Goal: Task Accomplishment & Management: Use online tool/utility

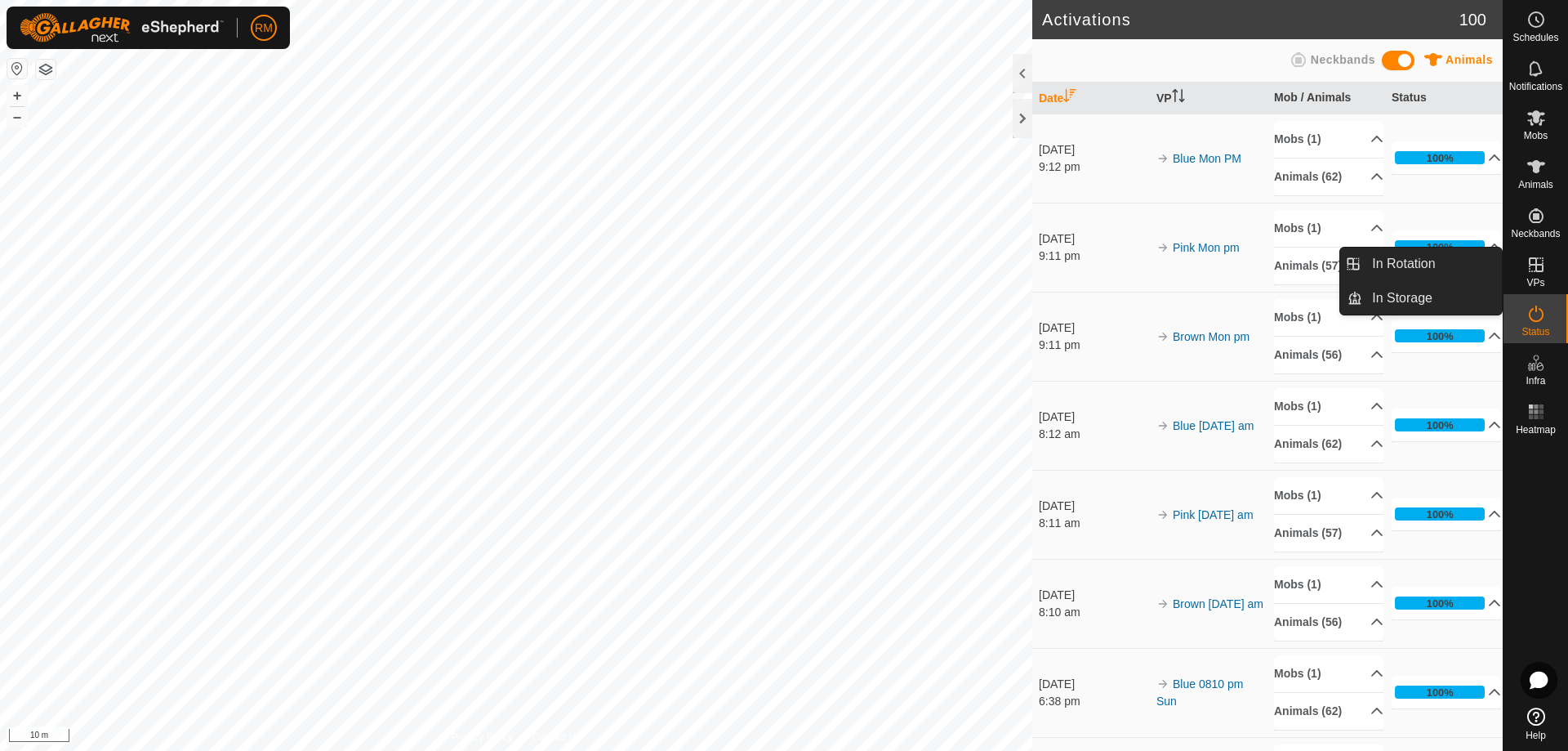
click at [1536, 264] on icon at bounding box center [1536, 265] width 15 height 15
click at [1528, 269] on icon at bounding box center [1536, 265] width 15 height 15
click at [1439, 255] on link "In Rotation" at bounding box center [1432, 264] width 139 height 33
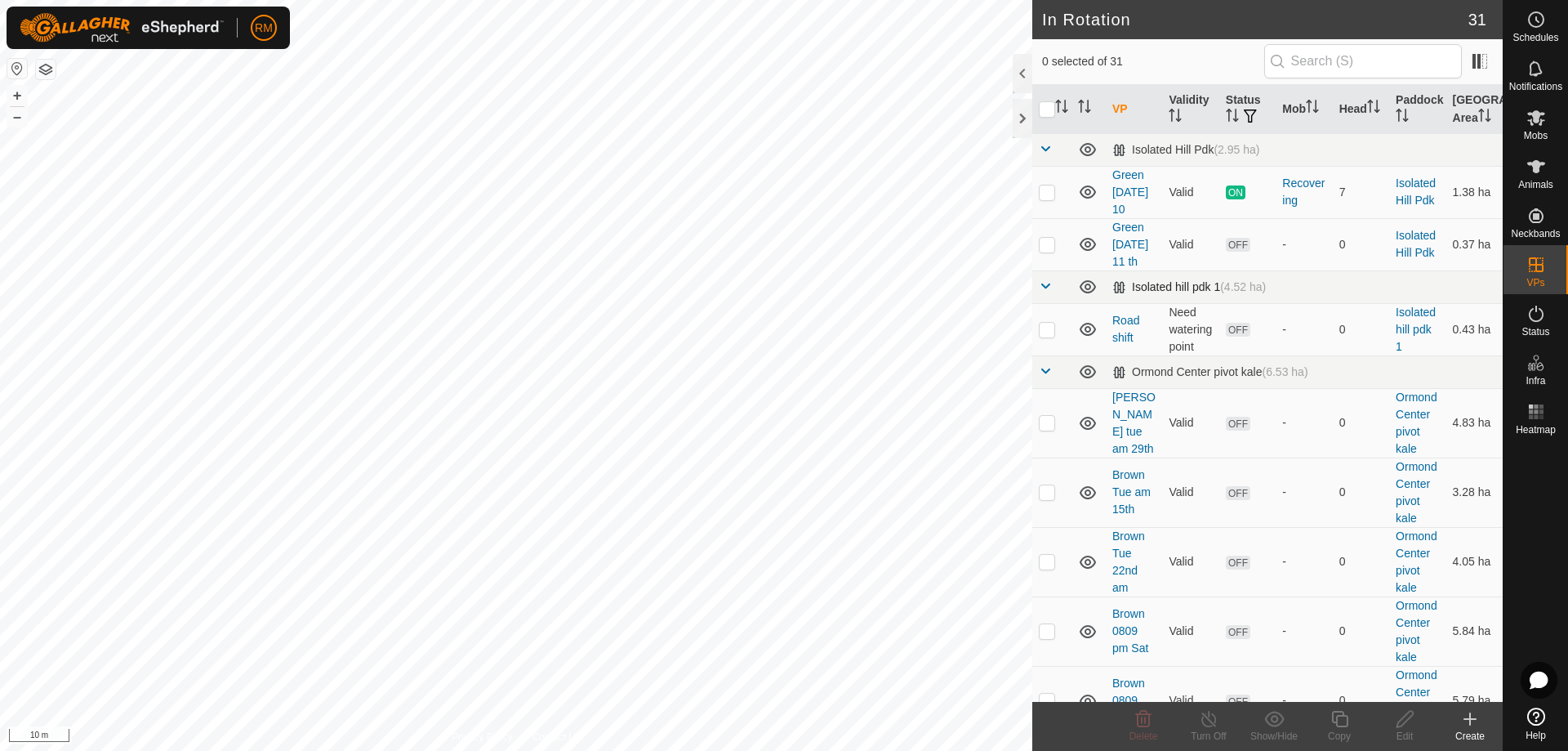
checkbox input "true"
click at [1346, 719] on icon at bounding box center [1340, 719] width 21 height 20
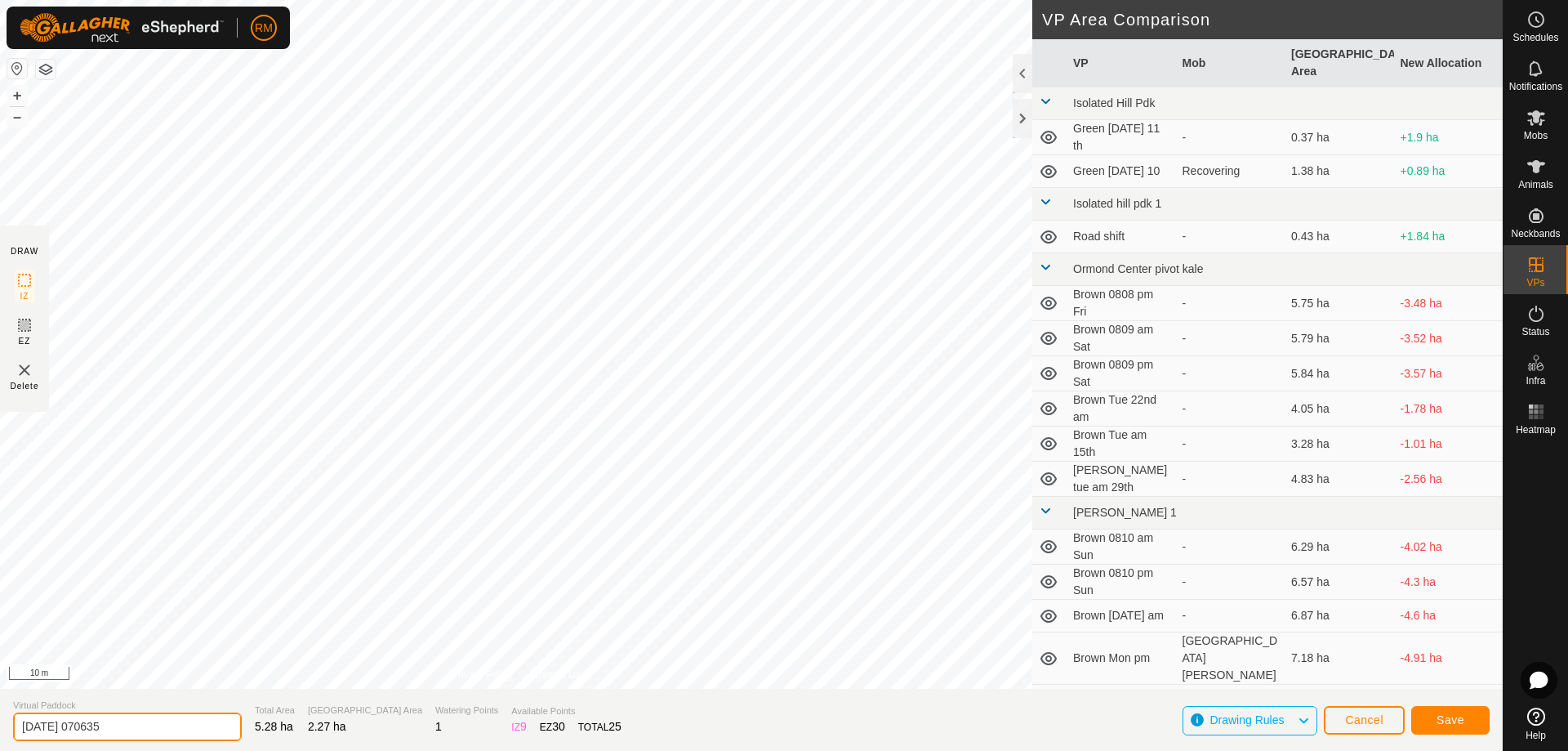
click at [165, 729] on input "[DATE] 070635" at bounding box center [127, 727] width 229 height 28
type input "2"
type input "Pink Tue pm"
click at [1466, 721] on button "Save" at bounding box center [1449, 720] width 78 height 28
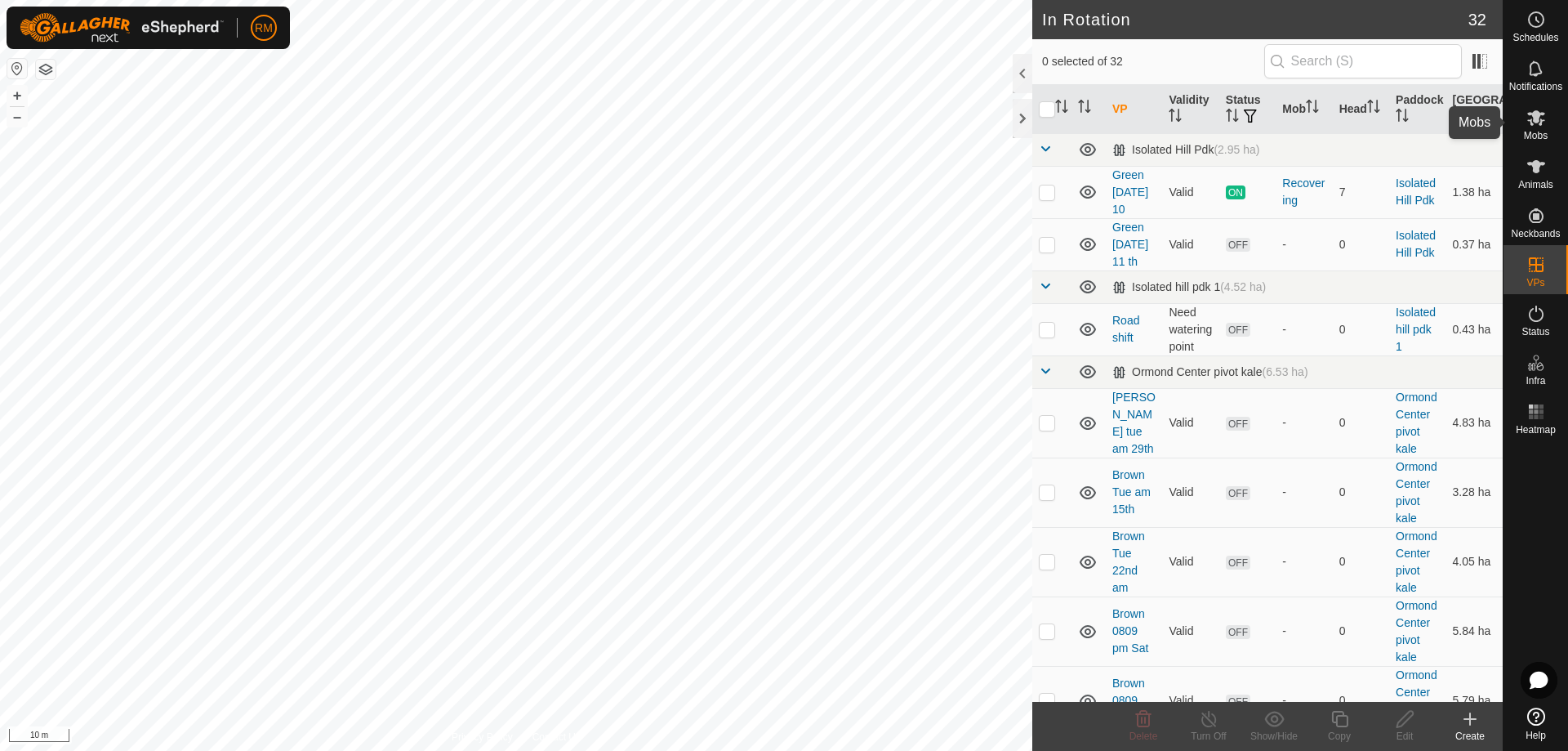
click at [1538, 121] on icon at bounding box center [1536, 118] width 18 height 15
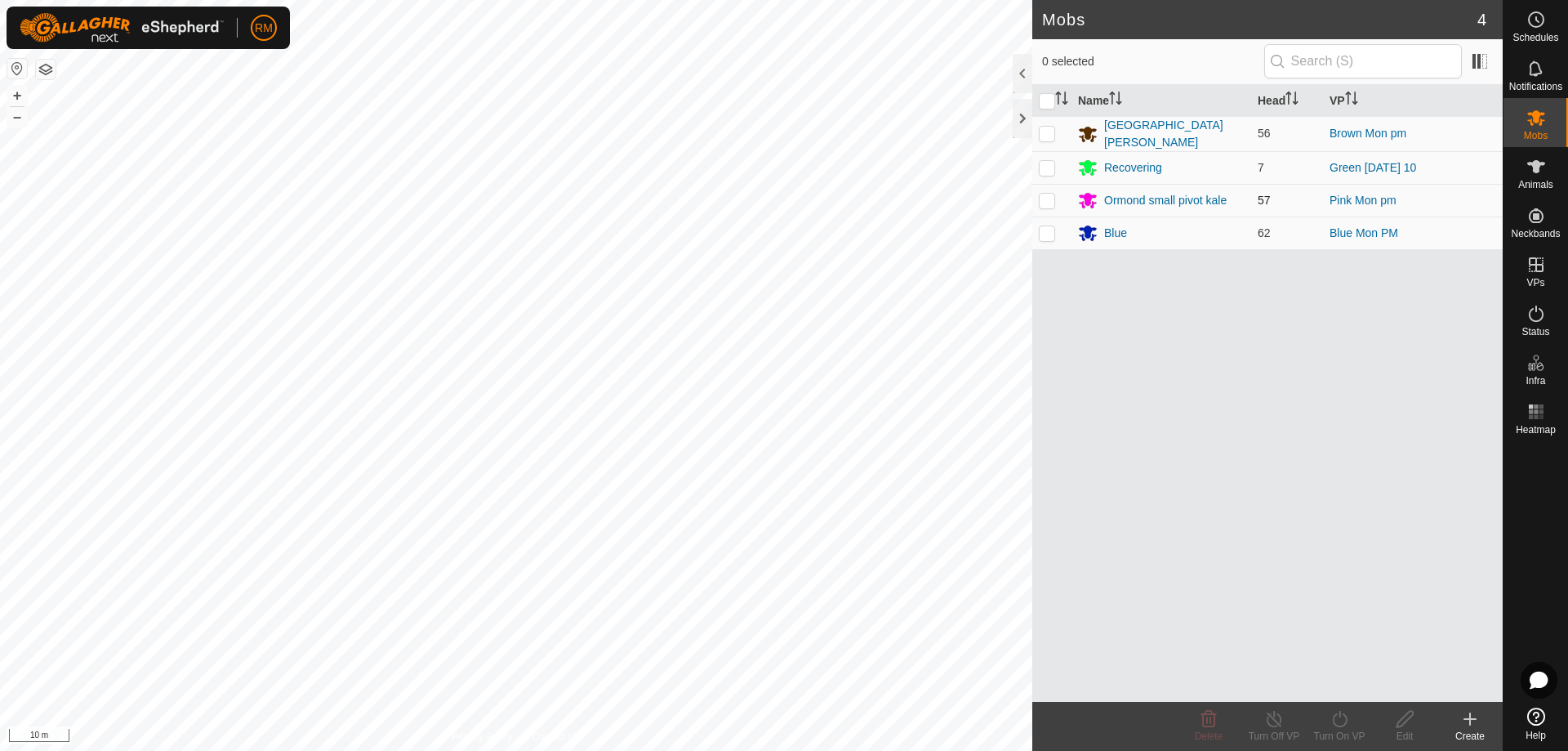
click at [1047, 201] on p-checkbox at bounding box center [1046, 200] width 16 height 13
checkbox input "true"
click at [1338, 712] on icon at bounding box center [1340, 719] width 21 height 20
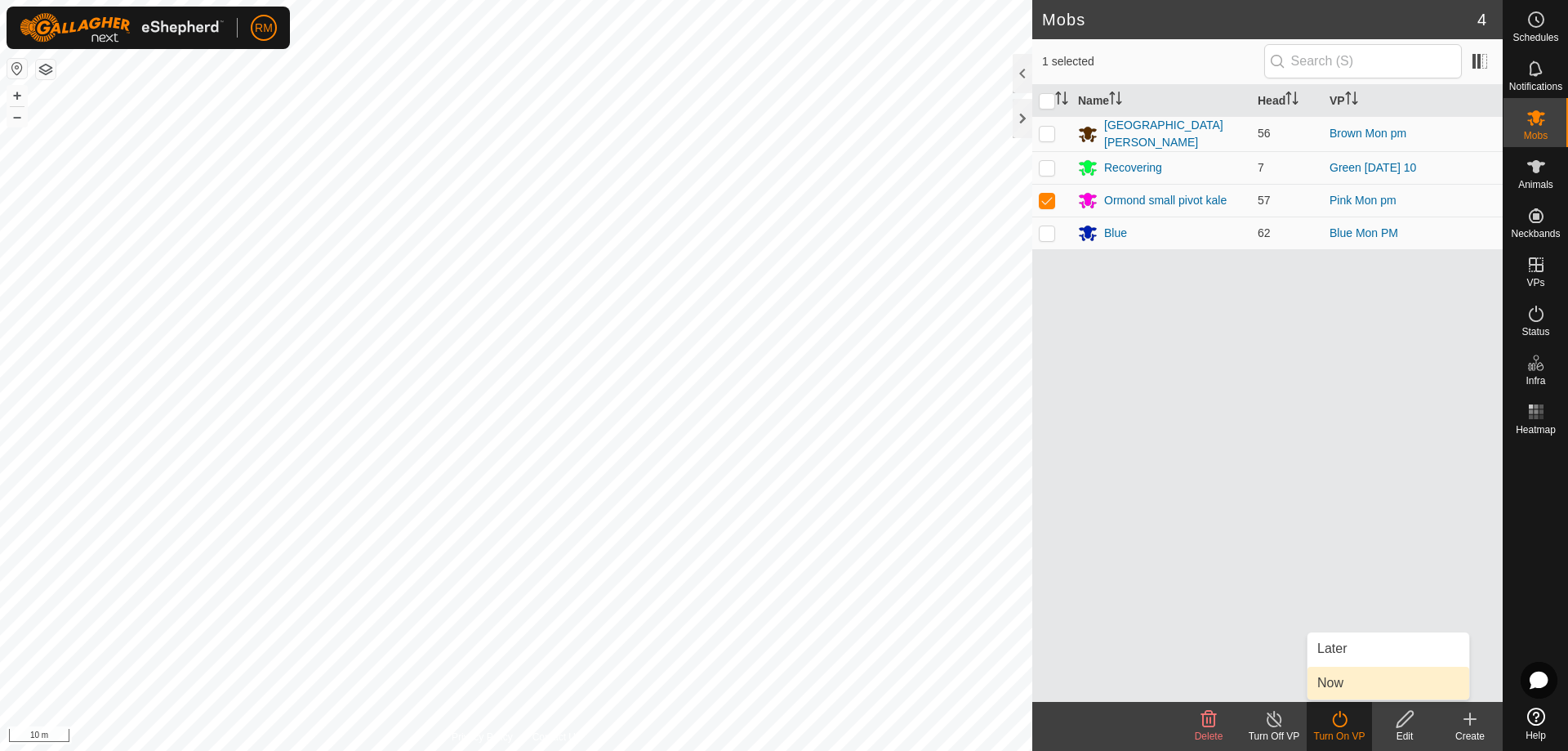
click at [1341, 688] on link "Now" at bounding box center [1388, 683] width 162 height 33
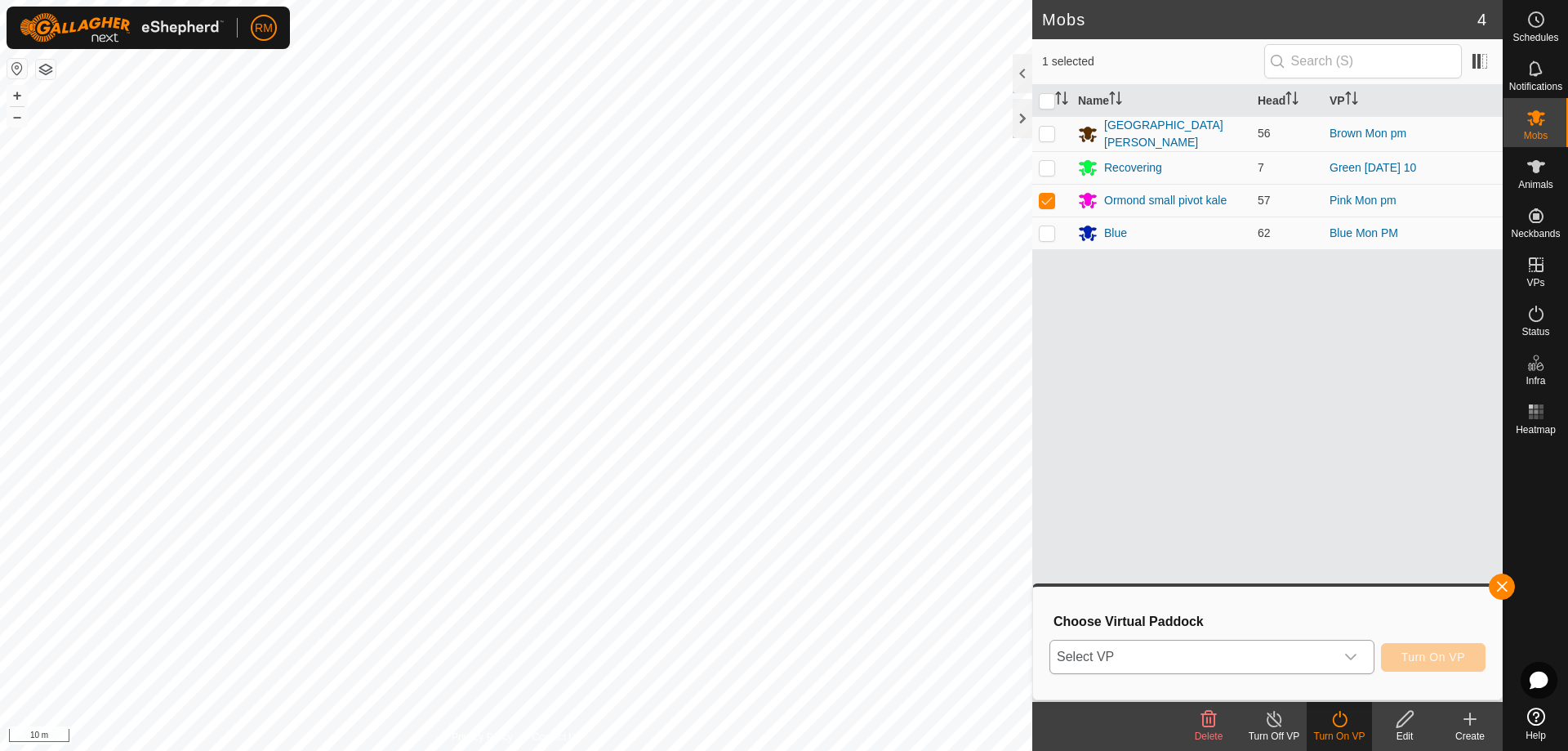
click at [1351, 659] on icon "dropdown trigger" at bounding box center [1351, 657] width 11 height 7
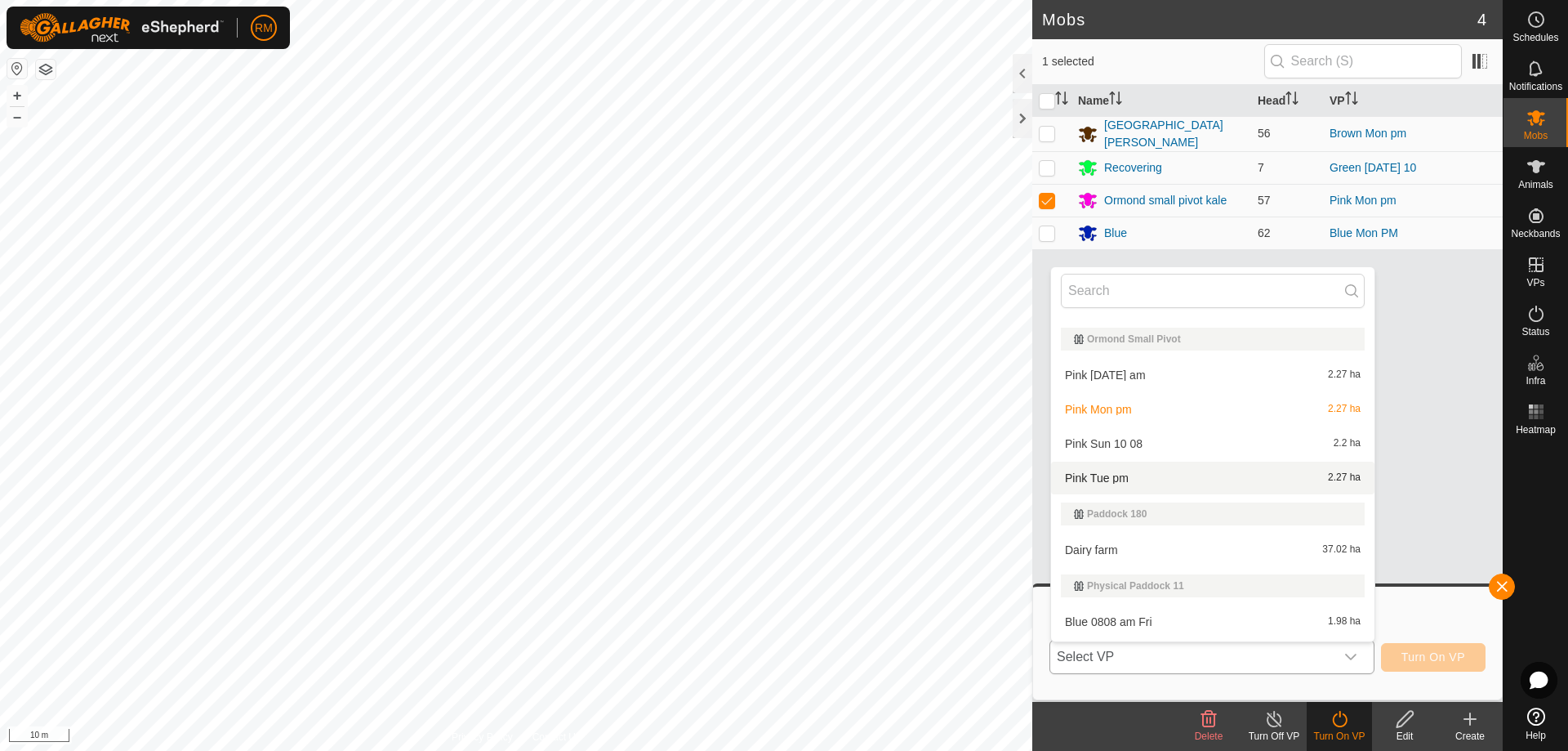
scroll to position [624, 0]
click at [1094, 483] on li "Pink Tue pm 2.27 ha" at bounding box center [1213, 478] width 324 height 33
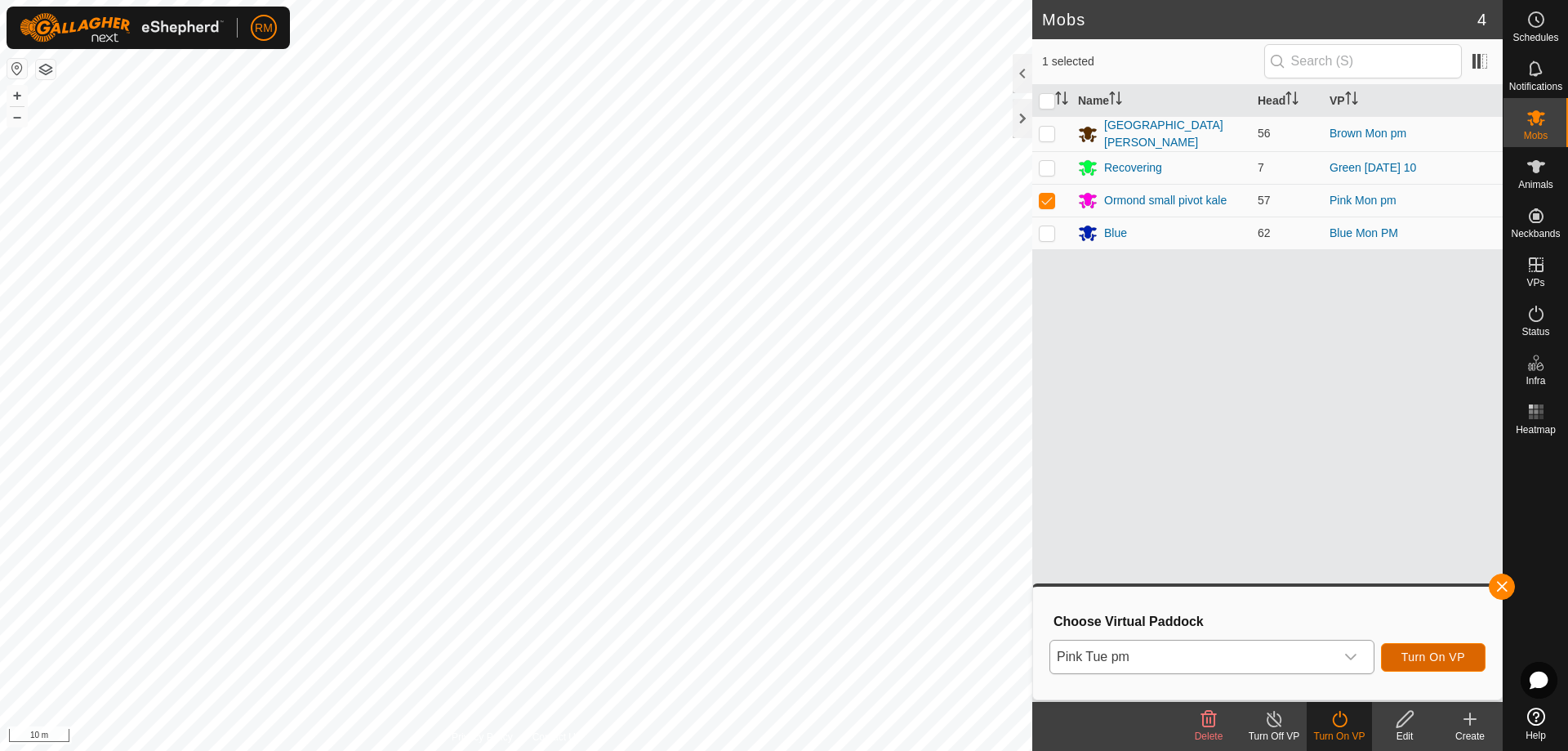
click at [1422, 655] on span "Turn On VP" at bounding box center [1433, 657] width 64 height 13
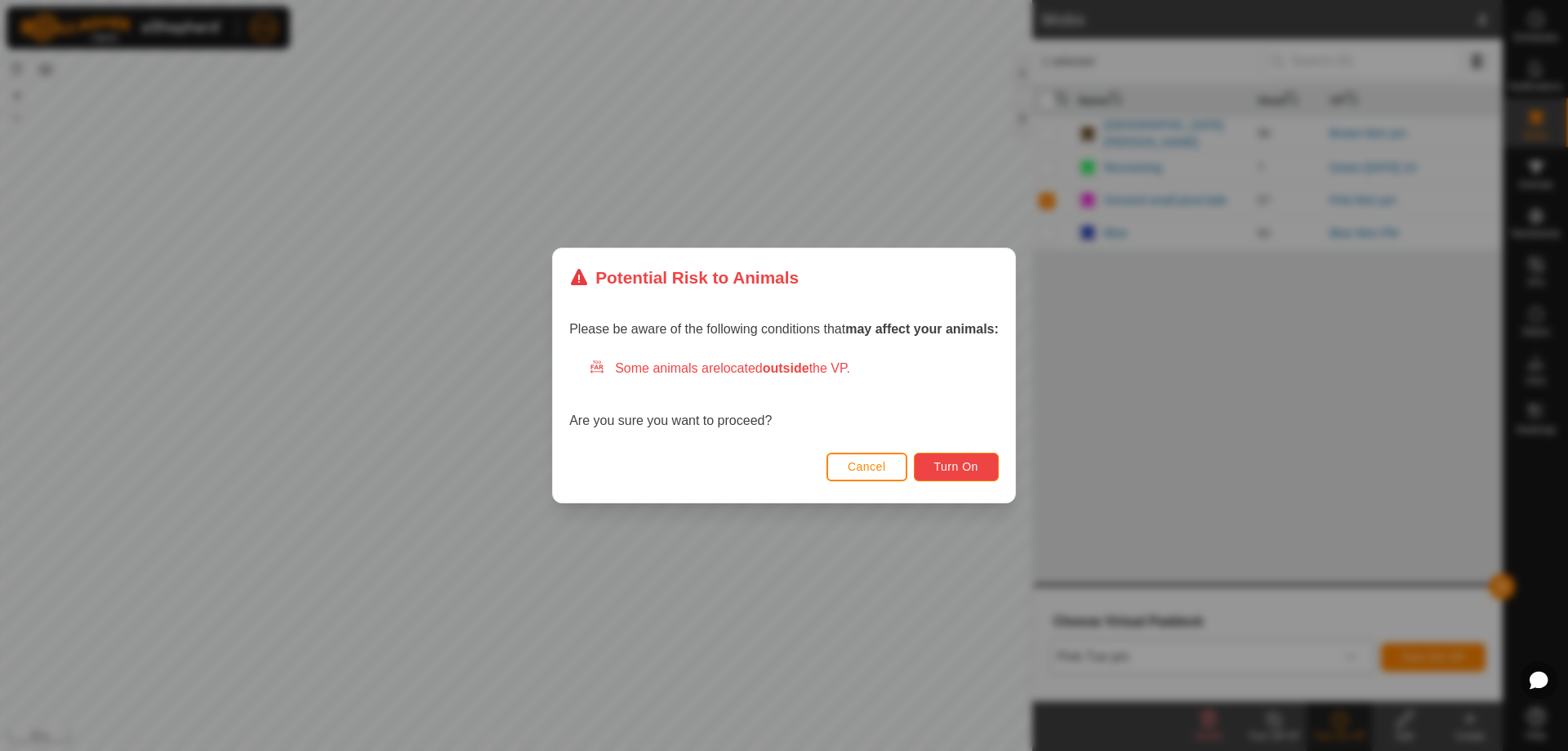
click at [967, 471] on span "Turn On" at bounding box center [956, 467] width 44 height 13
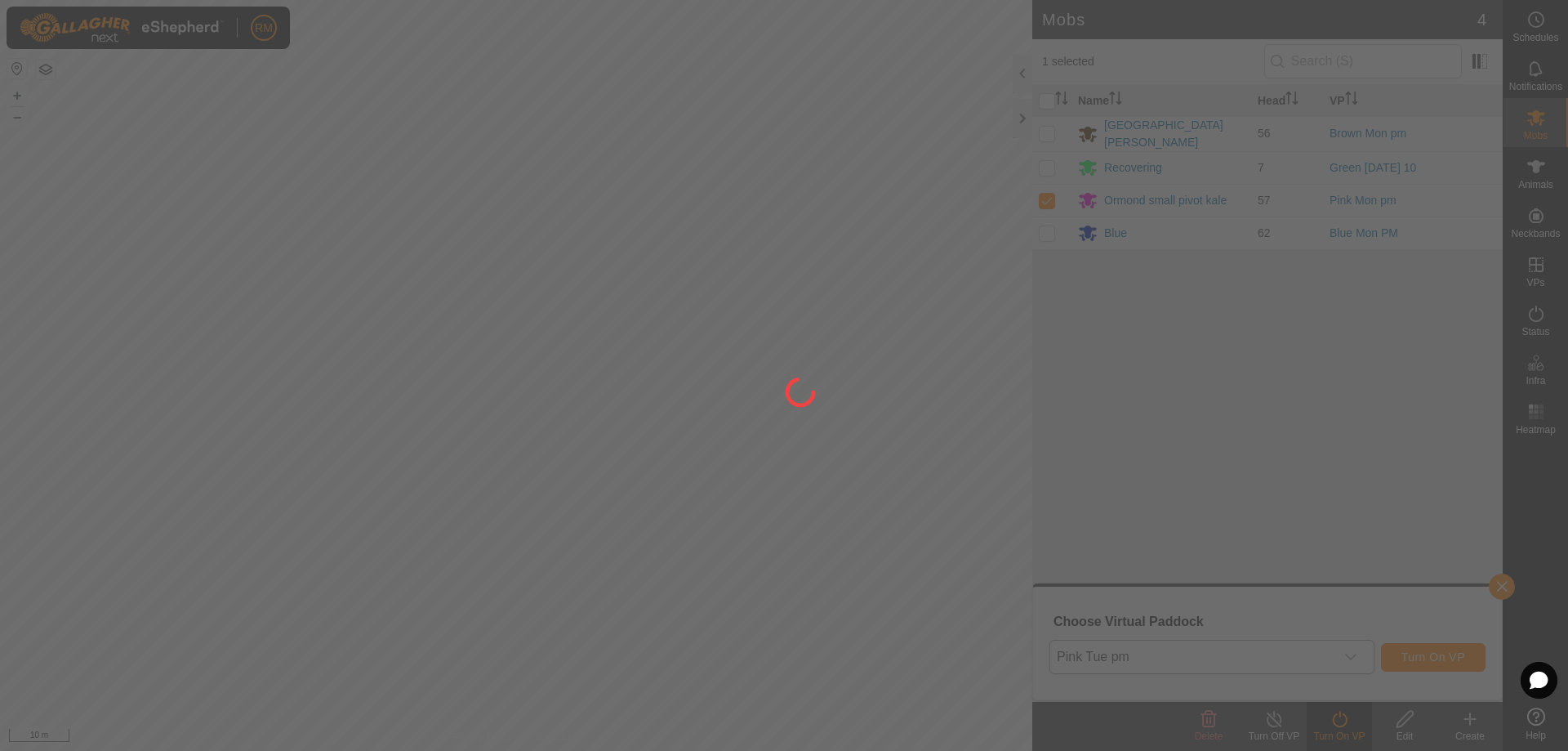
click at [516, 548] on div at bounding box center [784, 376] width 1568 height 751
